Goal: Task Accomplishment & Management: Manage account settings

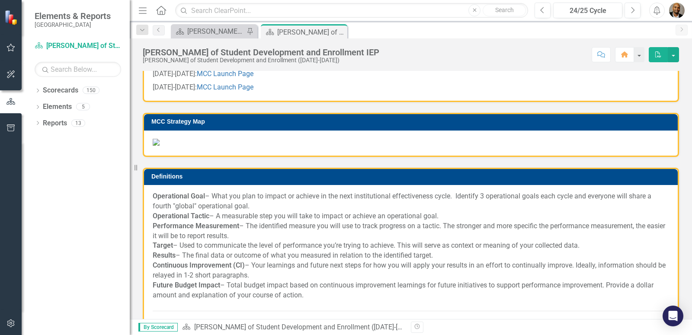
scroll to position [542, 0]
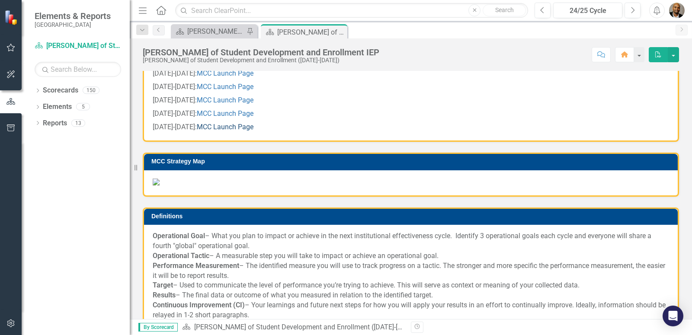
click at [218, 131] on link "MCC Launch Page" at bounding box center [225, 127] width 57 height 8
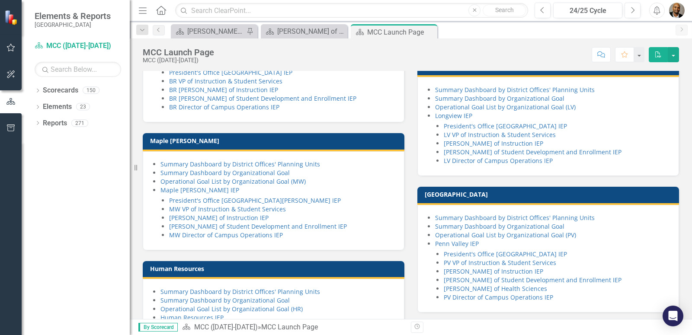
scroll to position [296, 0]
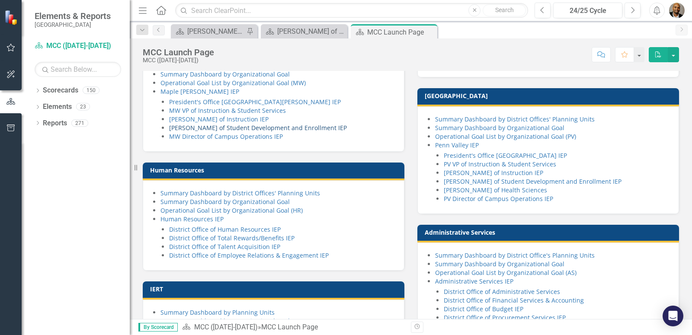
click at [218, 132] on link "[PERSON_NAME] of Student Development and Enrollment IEP" at bounding box center [258, 128] width 178 height 8
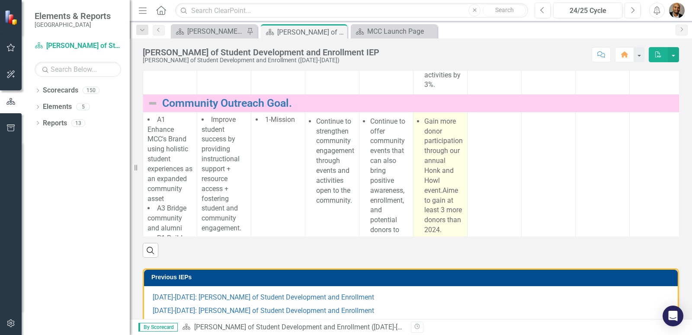
scroll to position [493, 0]
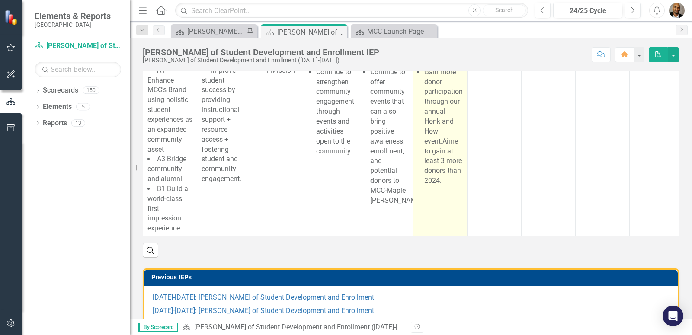
click at [454, 186] on li "Gain more donor participation through our annual Honk and Howl event.Aime to ga…" at bounding box center [443, 126] width 38 height 119
click at [458, 186] on li "Gain more donor participation through our annual Honk and Howl event.Aime to ga…" at bounding box center [443, 126] width 38 height 119
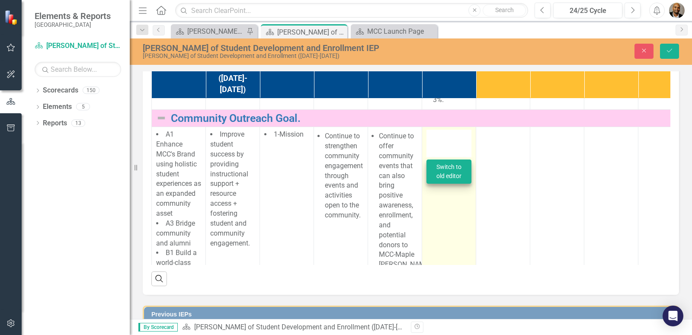
type textarea "<ul> <li>Gain more donor participation through our annual Honk and Howl event.A…"
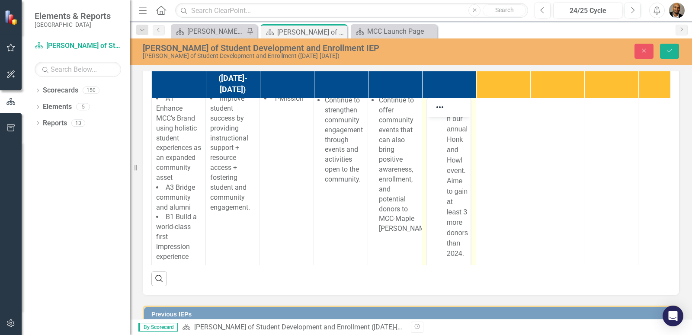
scroll to position [171, 0]
click at [456, 172] on li "Gain more donor participation through our annual Honk and Howl event.Aime to ga…" at bounding box center [458, 155] width 22 height 208
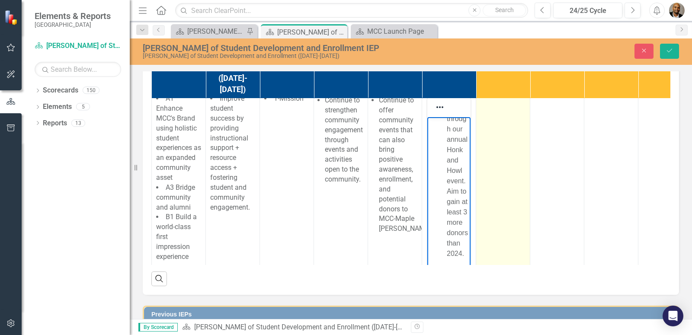
click at [527, 247] on td at bounding box center [503, 215] width 54 height 248
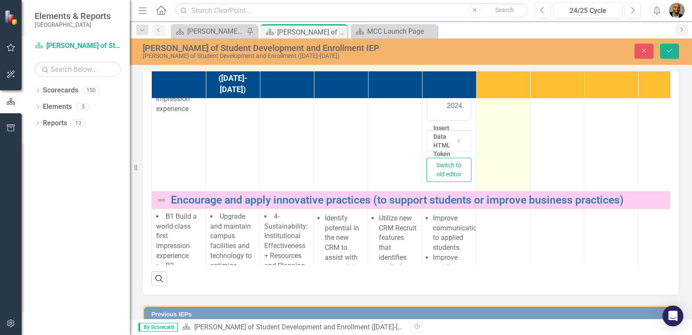
scroll to position [592, 0]
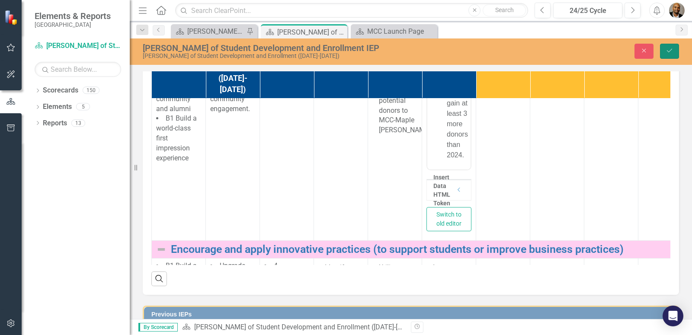
click at [671, 53] on icon "Save" at bounding box center [670, 51] width 8 height 6
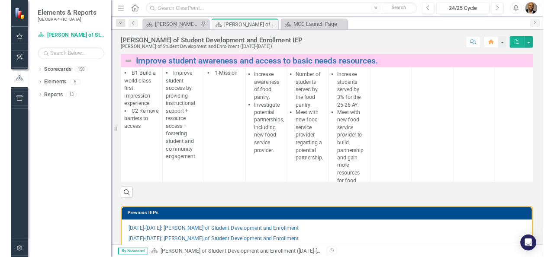
scroll to position [0, 0]
